Goal: Task Accomplishment & Management: Manage account settings

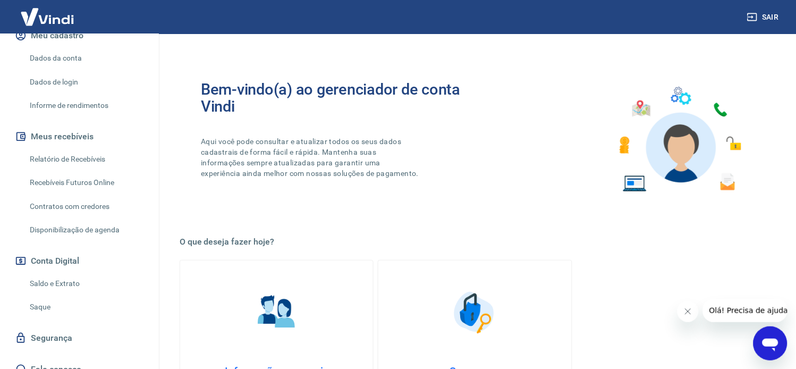
scroll to position [153, 0]
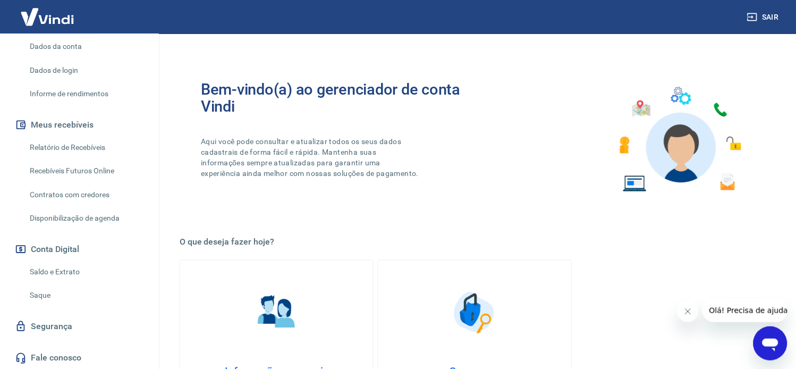
click at [58, 270] on link "Saldo e Extrato" at bounding box center [86, 272] width 121 height 22
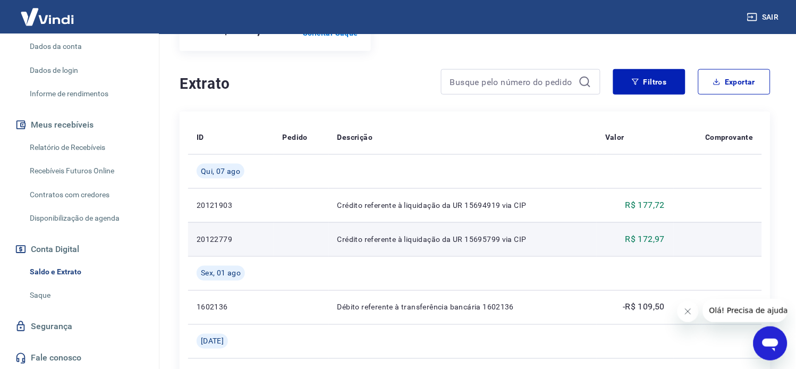
scroll to position [59, 0]
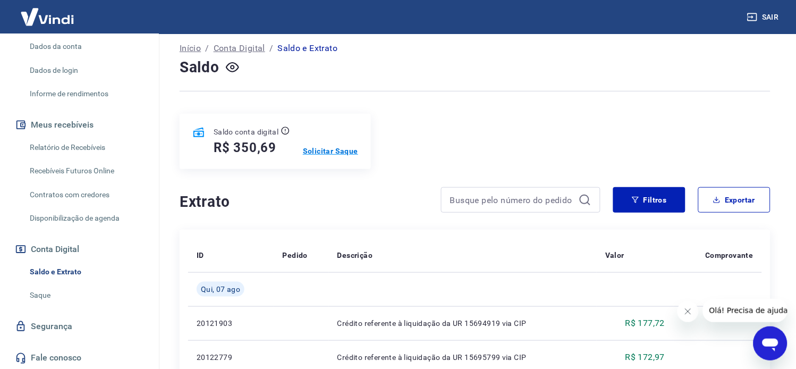
click at [335, 149] on p "Solicitar Saque" at bounding box center [330, 151] width 55 height 11
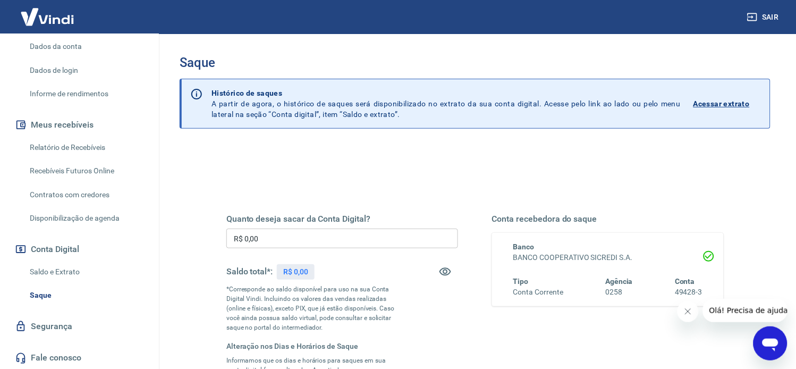
click at [274, 237] on input "R$ 0,00" at bounding box center [342, 238] width 232 height 20
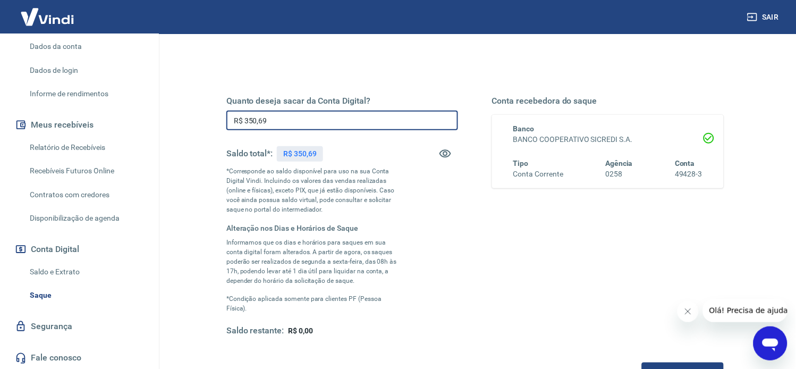
scroll to position [177, 0]
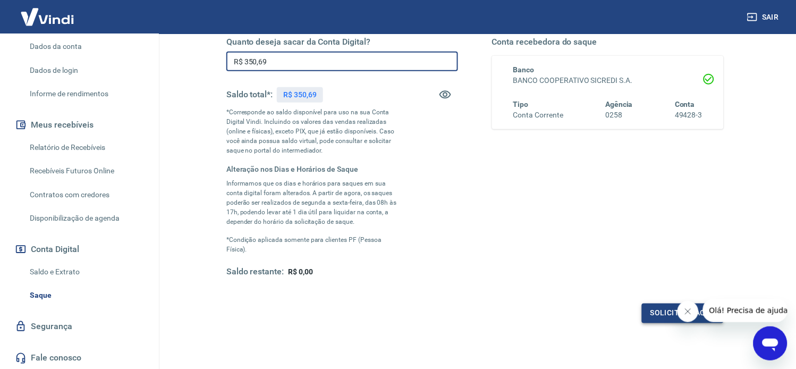
type input "R$ 350,69"
click at [659, 312] on button "Solicitar saque" at bounding box center [683, 313] width 82 height 20
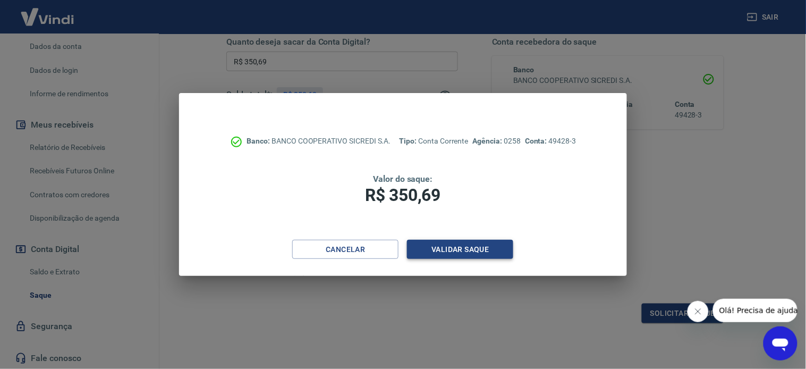
click at [464, 250] on button "Validar saque" at bounding box center [460, 250] width 106 height 20
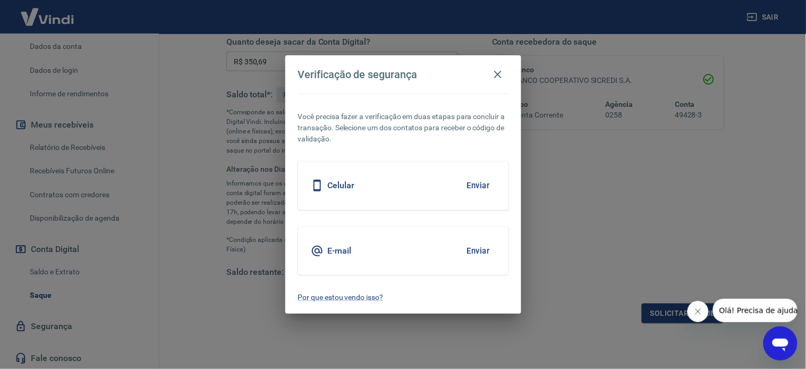
drag, startPoint x: 481, startPoint y: 248, endPoint x: 487, endPoint y: 303, distance: 55.0
click at [481, 249] on button "Enviar" at bounding box center [478, 251] width 35 height 22
click at [496, 73] on icon "button" at bounding box center [497, 74] width 7 height 7
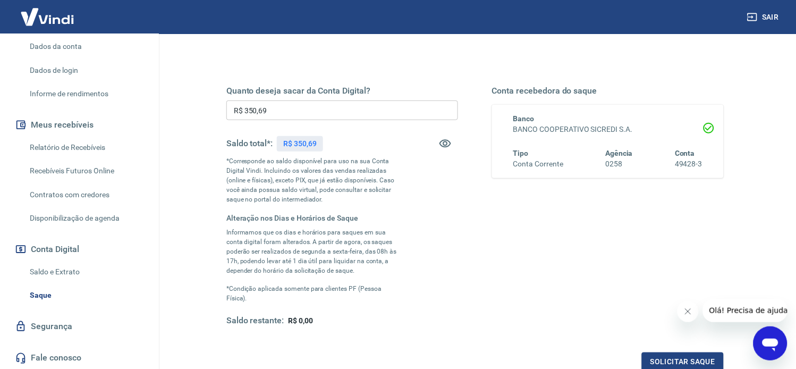
scroll to position [59, 0]
